Goal: Task Accomplishment & Management: Manage account settings

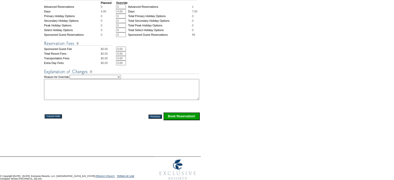
scroll to position [233, 0]
click at [177, 117] on input "Book Reservation!" at bounding box center [181, 116] width 36 height 8
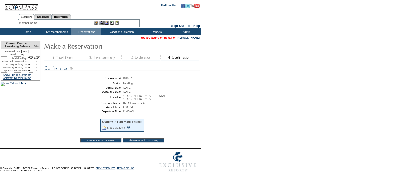
click at [130, 139] on input "View Reservation Summary" at bounding box center [143, 140] width 41 height 4
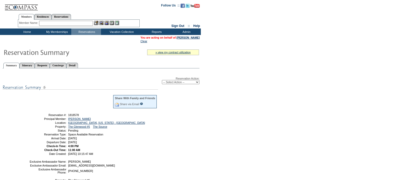
click at [196, 82] on select "-- Select Action -- Modify Reservation Dates Modify Reservation Cost Modify Occ…" at bounding box center [181, 82] width 38 height 4
select select "ChangeOccupancy"
click at [162, 80] on select "-- Select Action -- Modify Reservation Dates Modify Reservation Cost Modify Occ…" at bounding box center [181, 82] width 38 height 4
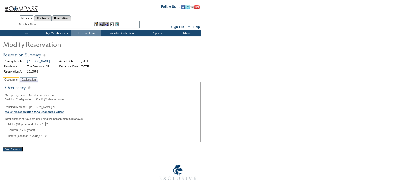
click at [20, 113] on b "Make this reservation for a Sponsored Guest" at bounding box center [34, 111] width 59 height 3
